Goal: Check status: Check status

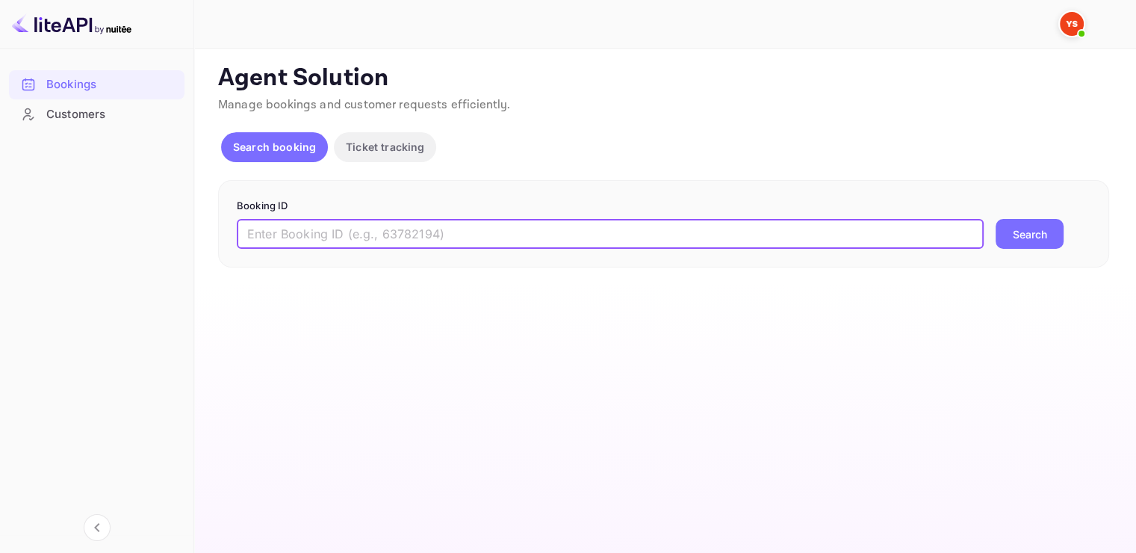
click at [340, 231] on input "text" at bounding box center [610, 234] width 747 height 30
paste input "9845455"
type input "9845455"
click at [1015, 228] on button "Search" at bounding box center [1029, 234] width 68 height 30
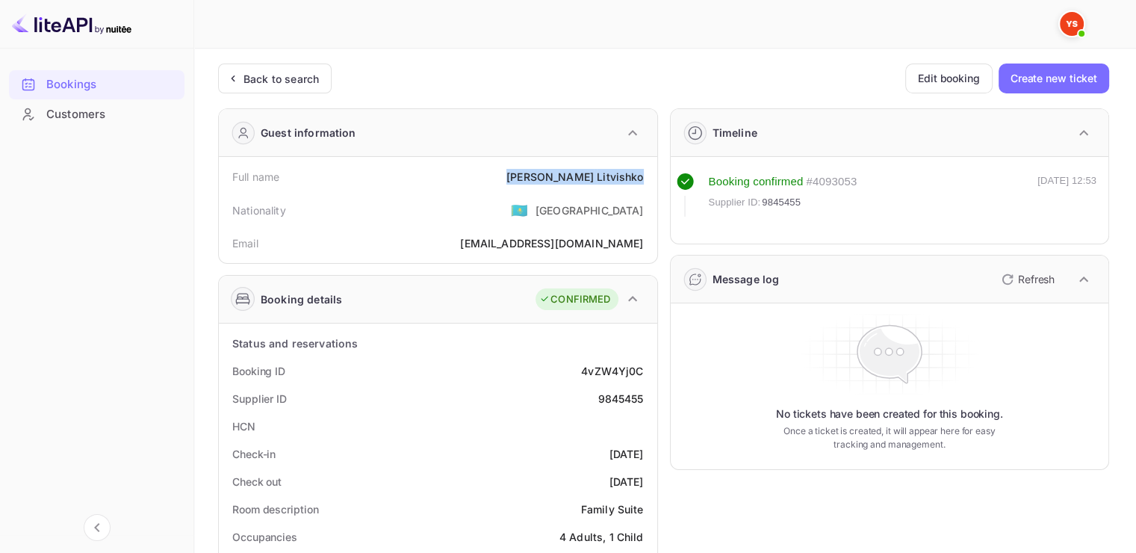
drag, startPoint x: 645, startPoint y: 179, endPoint x: 561, endPoint y: 186, distance: 84.6
click at [561, 186] on div "Full name [PERSON_NAME]" at bounding box center [438, 177] width 426 height 28
drag, startPoint x: 641, startPoint y: 401, endPoint x: 599, endPoint y: 399, distance: 42.6
click at [599, 399] on div "9845455" at bounding box center [620, 399] width 46 height 16
copy div "9845455"
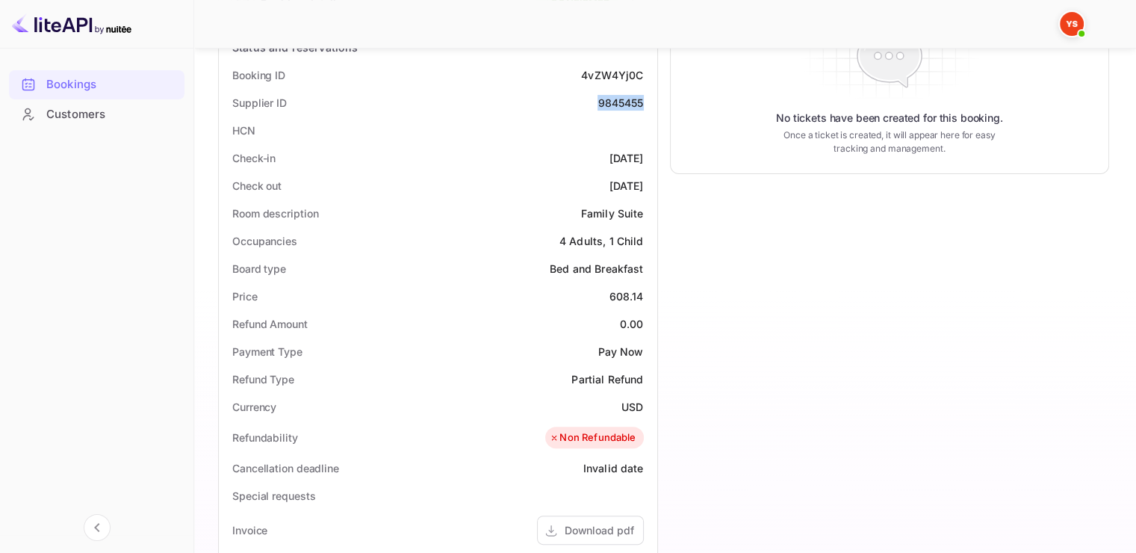
scroll to position [299, 0]
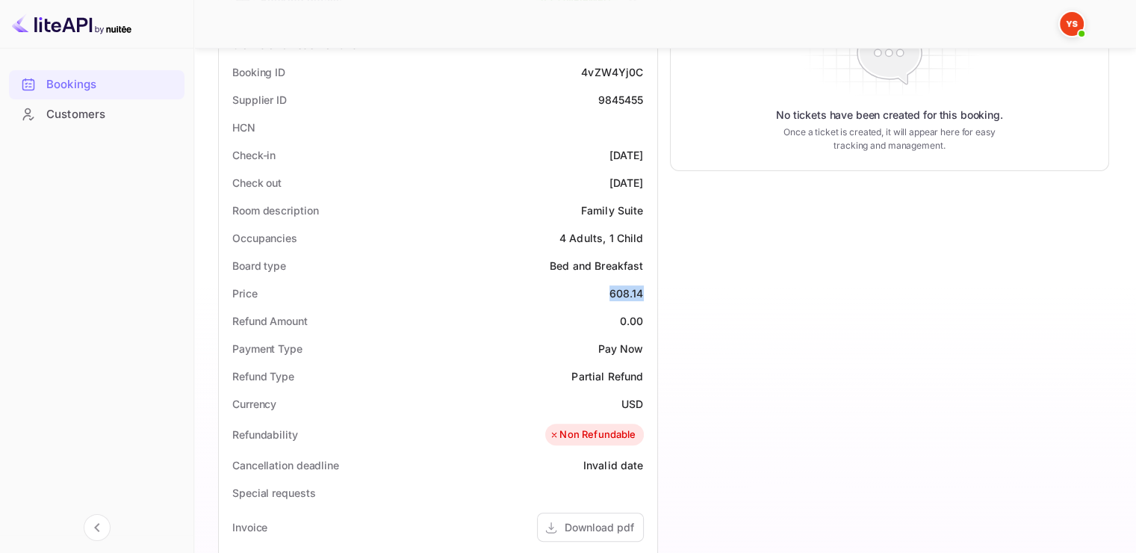
drag, startPoint x: 638, startPoint y: 290, endPoint x: 603, endPoint y: 283, distance: 35.7
click at [603, 283] on div "Price 608.14" at bounding box center [438, 293] width 426 height 28
copy div "608.14"
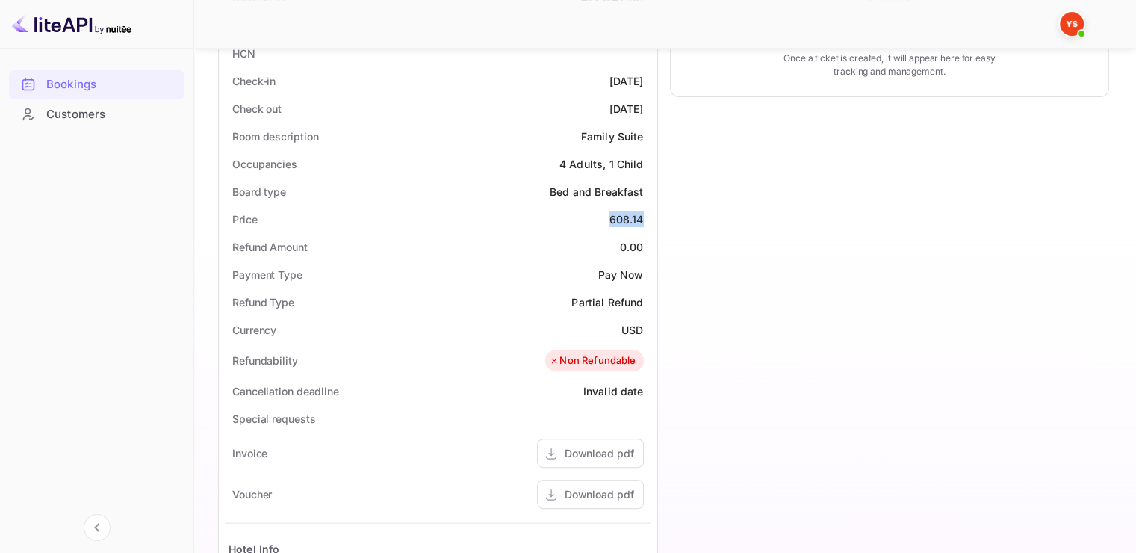
scroll to position [373, 0]
drag, startPoint x: 620, startPoint y: 328, endPoint x: 645, endPoint y: 320, distance: 26.7
click at [645, 320] on div "Currency USD" at bounding box center [438, 329] width 426 height 28
copy div "USD"
